Goal: Find specific page/section: Find specific page/section

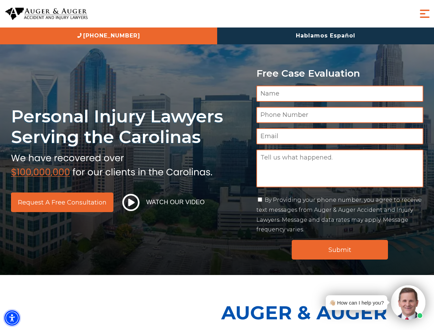
click at [12, 318] on img "Accessibility Menu" at bounding box center [11, 317] width 15 height 15
